Goal: Task Accomplishment & Management: Complete application form

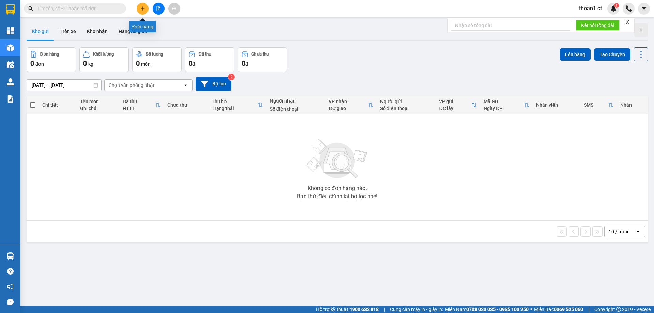
click at [144, 12] on button at bounding box center [143, 9] width 12 height 12
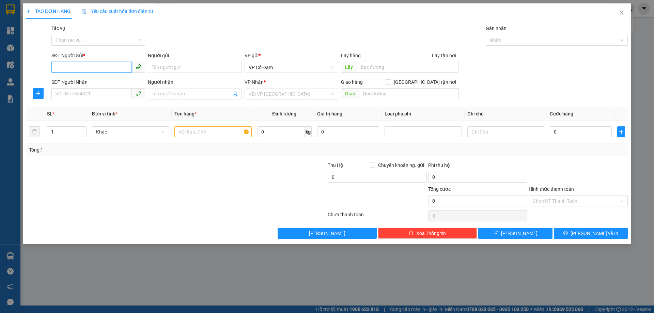
click at [110, 67] on input "SĐT Người Gửi *" at bounding box center [91, 67] width 80 height 11
type input "0969685503"
click at [118, 94] on input "SĐT Người Nhận" at bounding box center [91, 93] width 80 height 11
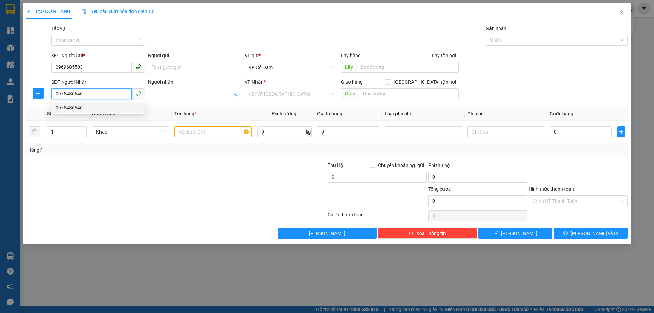
type input "0975436646"
click at [178, 93] on input "Người nhận" at bounding box center [191, 93] width 79 height 7
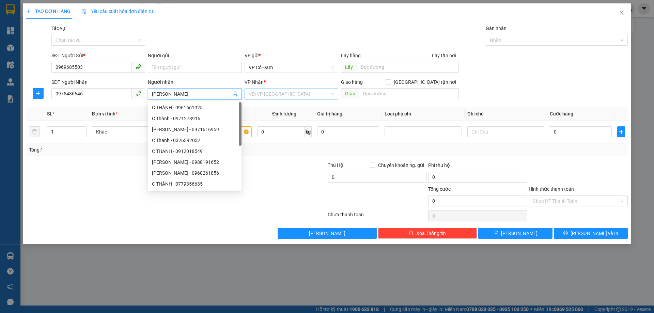
type input "[PERSON_NAME]"
click at [279, 95] on input "search" at bounding box center [289, 94] width 81 height 10
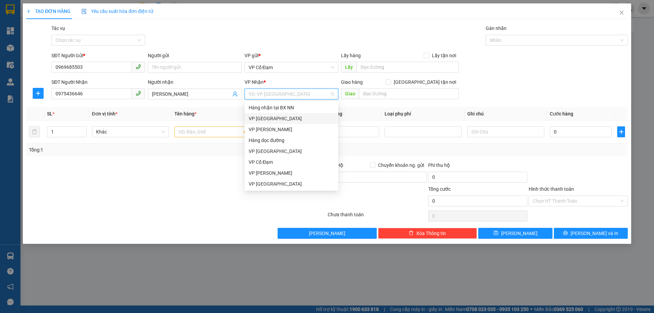
click at [275, 118] on div "VP [GEOGRAPHIC_DATA]" at bounding box center [291, 118] width 85 height 7
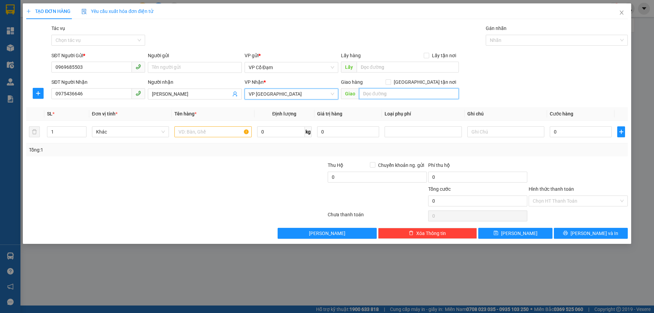
click at [388, 94] on input "text" at bounding box center [409, 93] width 100 height 11
click at [370, 93] on input "NHờ Ship. CTCP Khuôn Mẫu Thiết Bị TMT" at bounding box center [409, 93] width 100 height 11
type input "Nhờ Ship. CTCP Khuôn Mẫu Thiết Bị TMT"
drag, startPoint x: 455, startPoint y: 94, endPoint x: 347, endPoint y: 97, distance: 108.0
click at [347, 97] on span "Giao Nhờ Ship. CTCP Khuôn Mẫu Thiết Bị TMT" at bounding box center [400, 93] width 118 height 11
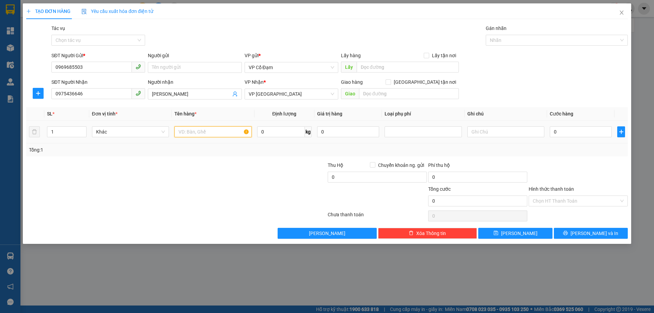
click at [209, 132] on input "text" at bounding box center [212, 131] width 77 height 11
type input "1X [GEOGRAPHIC_DATA]"
click at [228, 187] on div at bounding box center [276, 197] width 100 height 24
click at [564, 135] on input "0" at bounding box center [581, 131] width 62 height 11
type input "5"
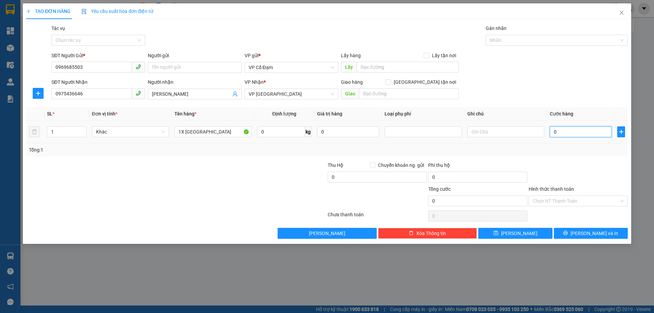
type input "5"
type input "50"
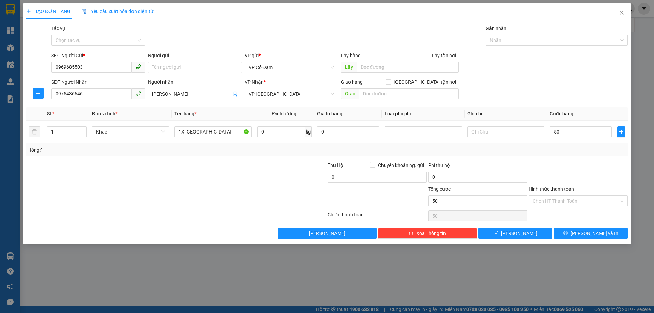
type input "50.000"
click at [544, 85] on div "SĐT Người Nhận 0975436646 Người nhận C Thanh VP Nhận * VP [PERSON_NAME] hàng Gi…" at bounding box center [339, 90] width 579 height 24
click at [568, 235] on icon "printer" at bounding box center [565, 233] width 5 height 5
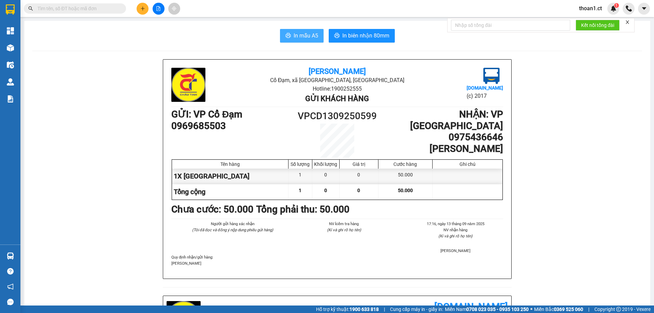
click at [308, 38] on span "In mẫu A5" at bounding box center [306, 35] width 25 height 9
click at [301, 33] on span "In mẫu A5" at bounding box center [306, 35] width 25 height 9
